Goal: Information Seeking & Learning: Find specific page/section

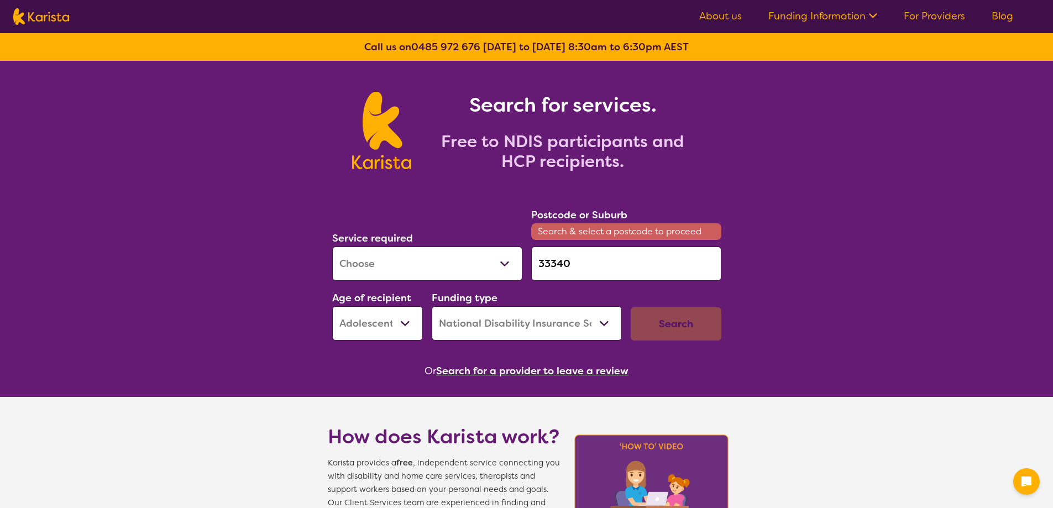
select select "[MEDICAL_DATA]"
select select "AS"
select select "NDIS"
click at [515, 263] on div "Service required Allied Health Assistant Assessment ([MEDICAL_DATA] or [MEDICAL…" at bounding box center [527, 273] width 398 height 143
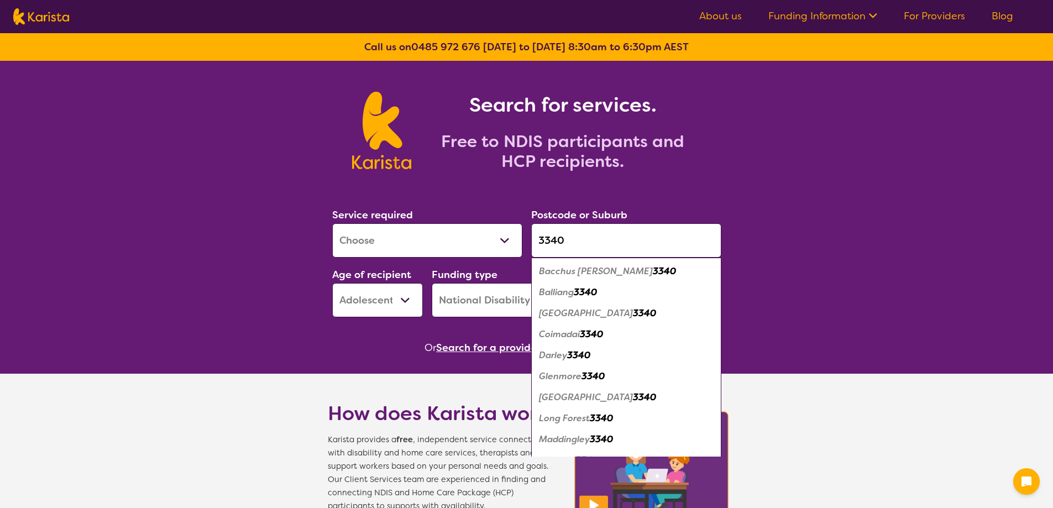
type input "3340"
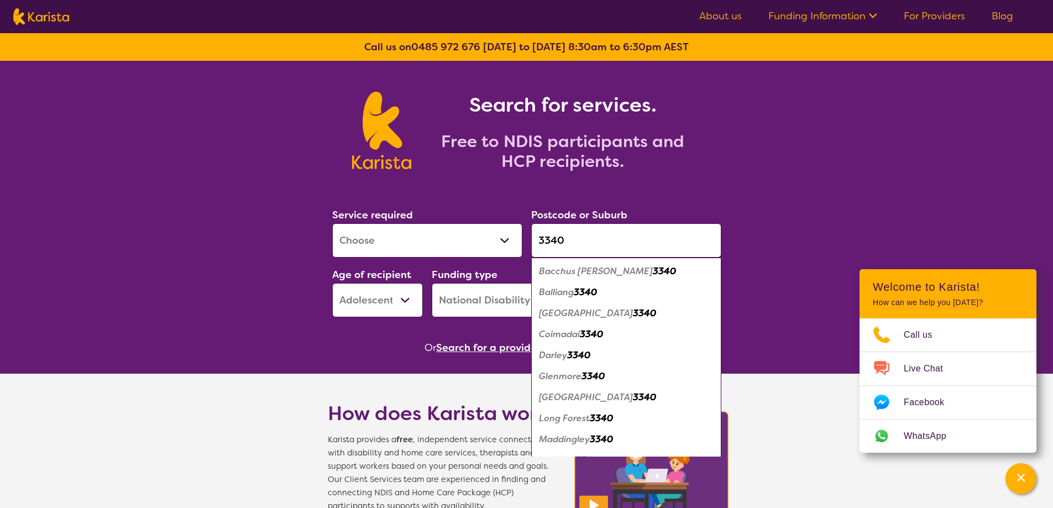
click at [653, 269] on em "3340" at bounding box center [664, 271] width 23 height 12
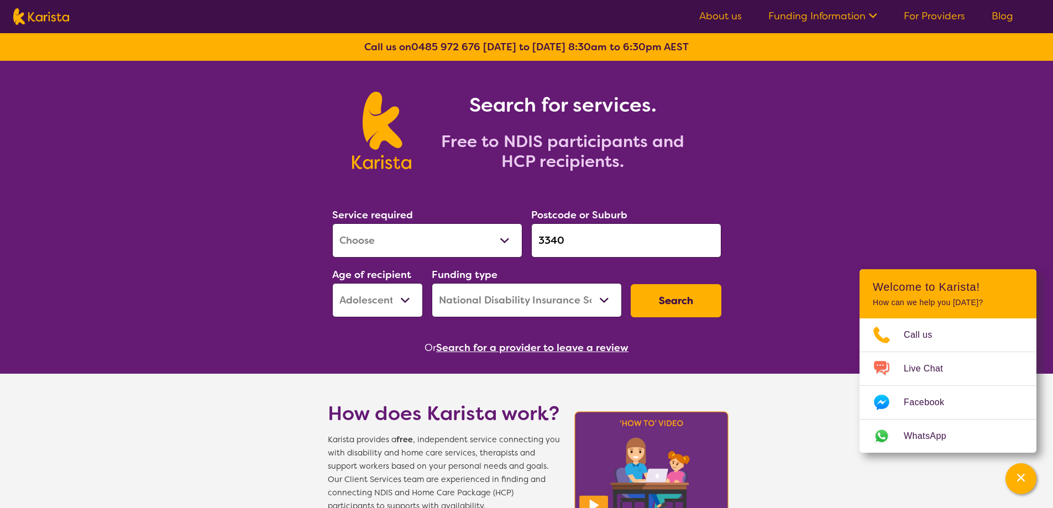
click at [438, 228] on select "Allied Health Assistant Assessment ([MEDICAL_DATA] or [MEDICAL_DATA]) Behaviour…" at bounding box center [427, 240] width 190 height 34
drag, startPoint x: 438, startPoint y: 228, endPoint x: 439, endPoint y: 239, distance: 11.7
click at [438, 228] on select "Allied Health Assistant Assessment ([MEDICAL_DATA] or [MEDICAL_DATA]) Behaviour…" at bounding box center [427, 240] width 190 height 34
click at [411, 307] on select "Early Childhood - 0 to 9 Child - 10 to 11 Adolescent - 12 to 17 Adult - 18 to 6…" at bounding box center [377, 300] width 91 height 34
select select "CH"
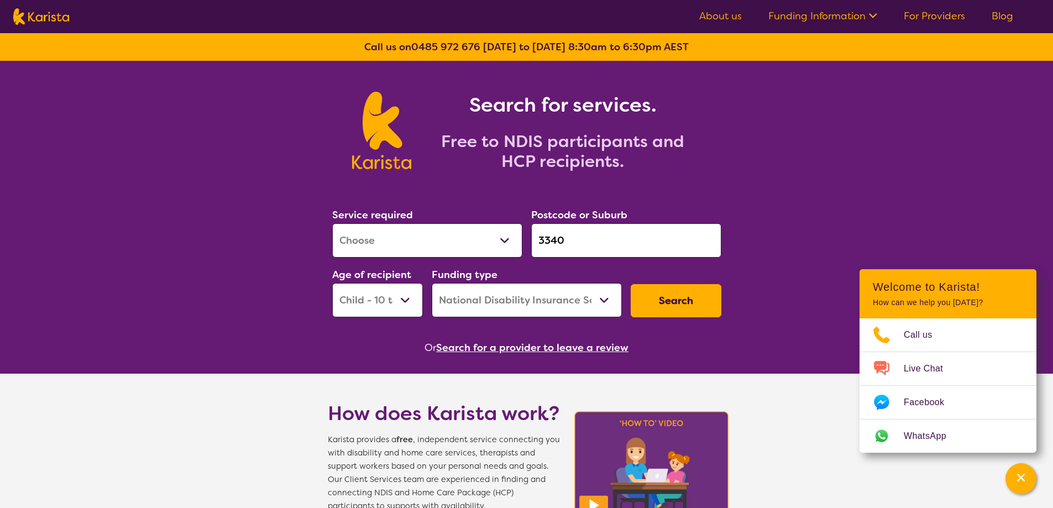
click at [332, 283] on select "Early Childhood - 0 to 9 Child - 10 to 11 Adolescent - 12 to 17 Adult - 18 to 6…" at bounding box center [377, 300] width 91 height 34
click at [698, 295] on button "Search" at bounding box center [676, 300] width 91 height 33
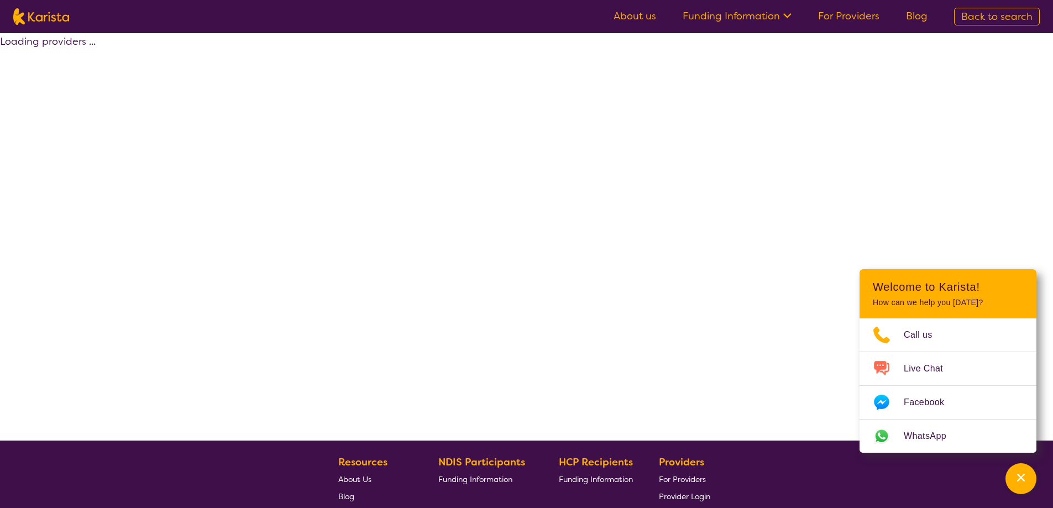
select select "by_score"
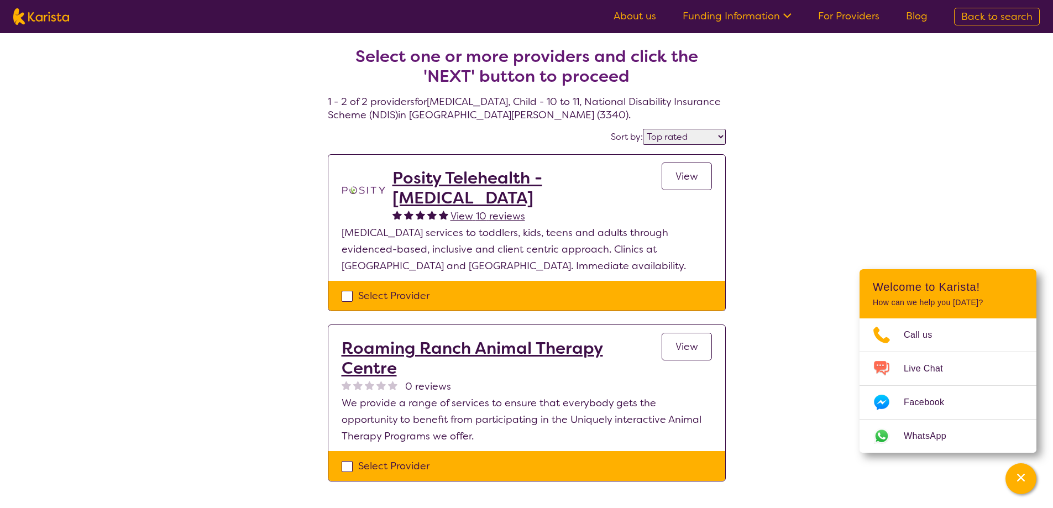
scroll to position [55, 0]
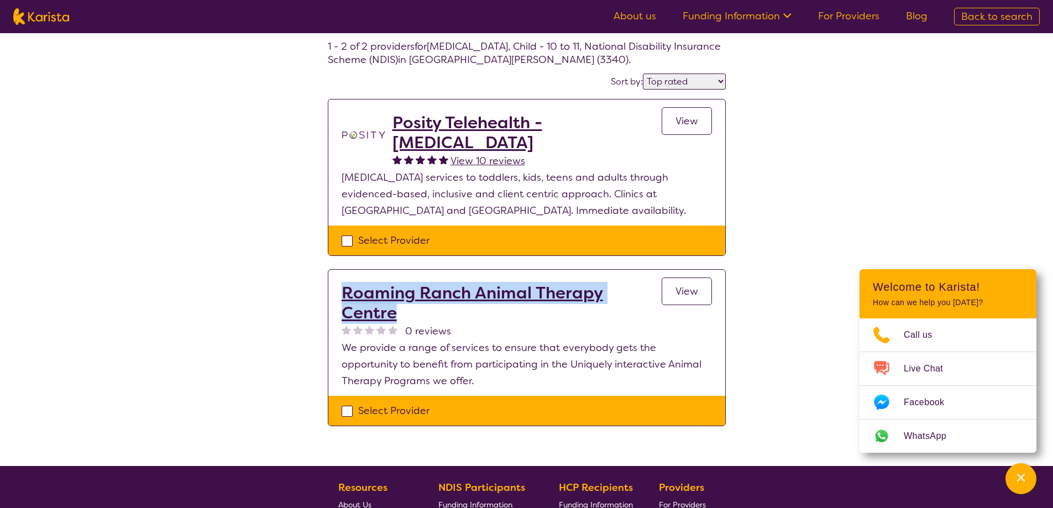
drag, startPoint x: 341, startPoint y: 280, endPoint x: 655, endPoint y: 296, distance: 315.0
click at [655, 296] on section "Roaming Ranch Animal Therapy Centre 0 reviews View We provide a range of servic…" at bounding box center [526, 333] width 397 height 126
copy h2 "Roaming Ranch Animal Therapy Centre"
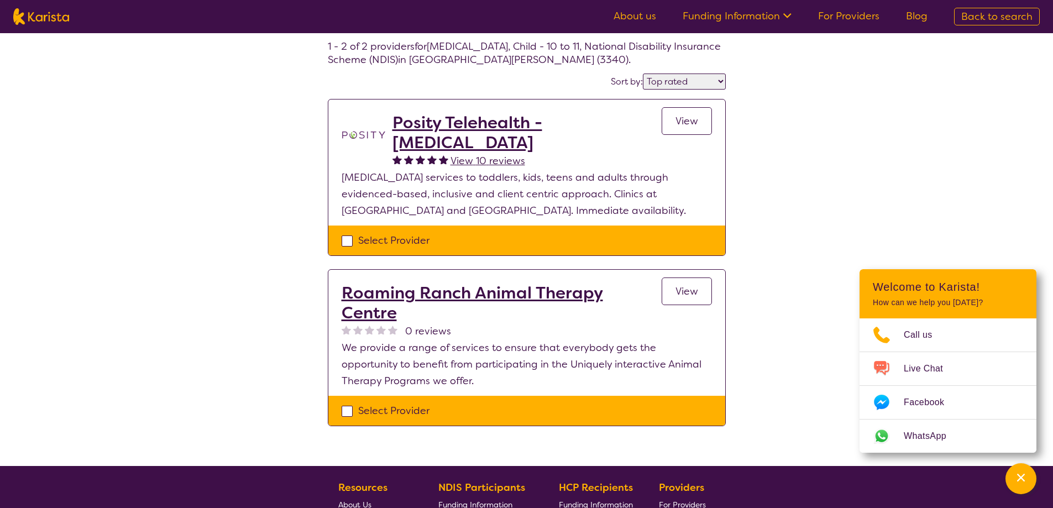
click at [229, 346] on div "Select one or more providers and click the 'NEXT' button to proceed 1 - 2 of 2 …" at bounding box center [526, 222] width 1053 height 488
